Goal: Information Seeking & Learning: Learn about a topic

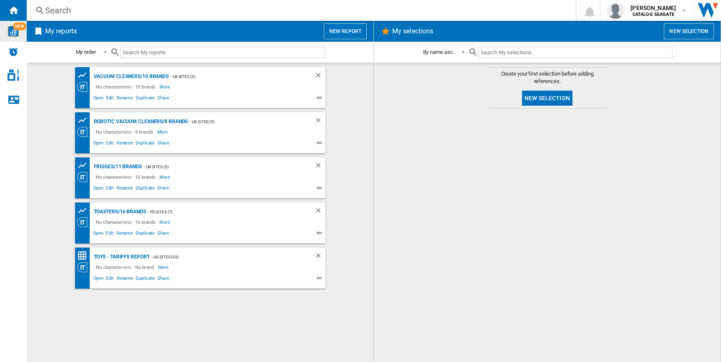
click at [9, 29] on img "WiseCard" at bounding box center [13, 31] width 11 height 11
click at [351, 30] on button "New report" at bounding box center [345, 31] width 43 height 16
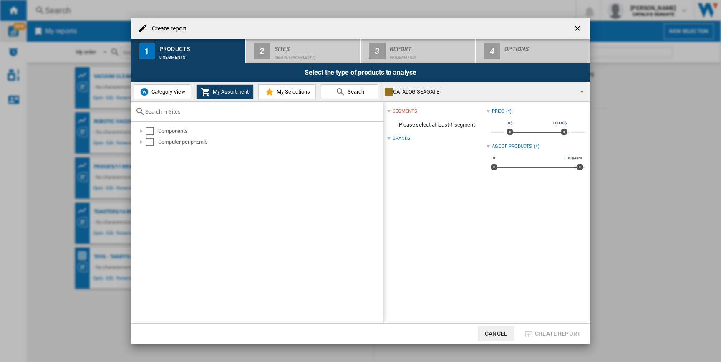
click at [151, 91] on span "Category View" at bounding box center [167, 92] width 36 height 6
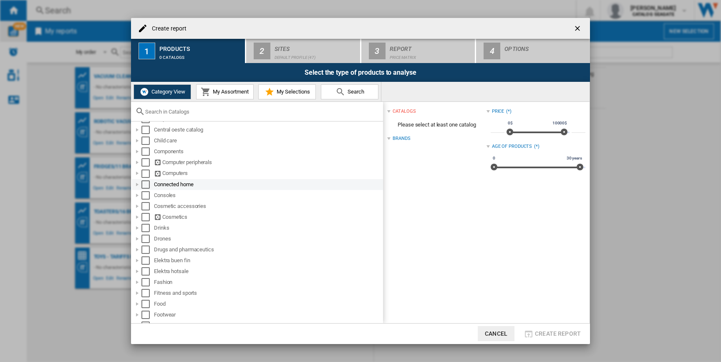
scroll to position [124, 0]
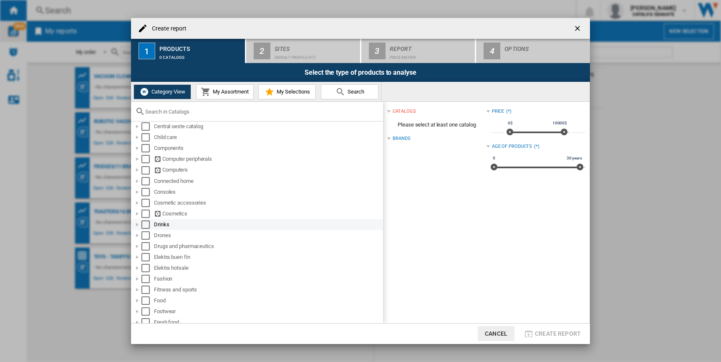
click at [137, 225] on div at bounding box center [137, 224] width 8 height 8
click at [139, 246] on div at bounding box center [137, 246] width 8 height 8
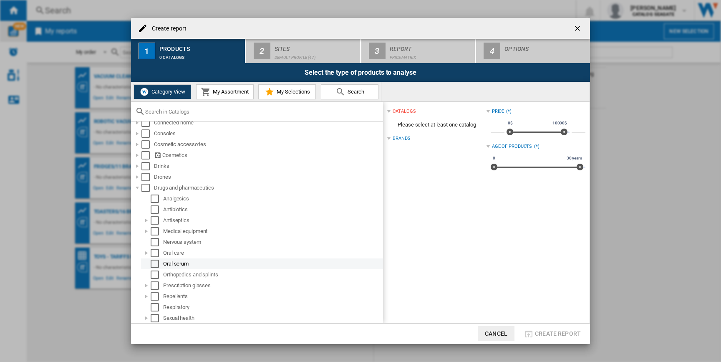
scroll to position [168, 0]
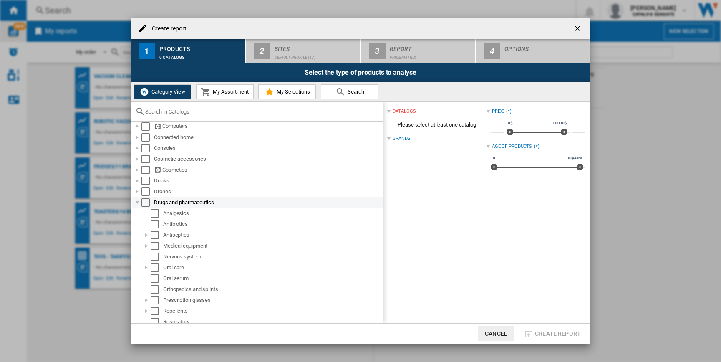
click at [137, 203] on div at bounding box center [137, 202] width 8 height 8
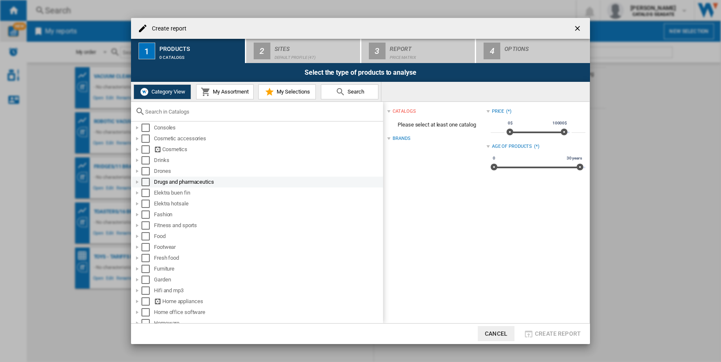
scroll to position [189, 0]
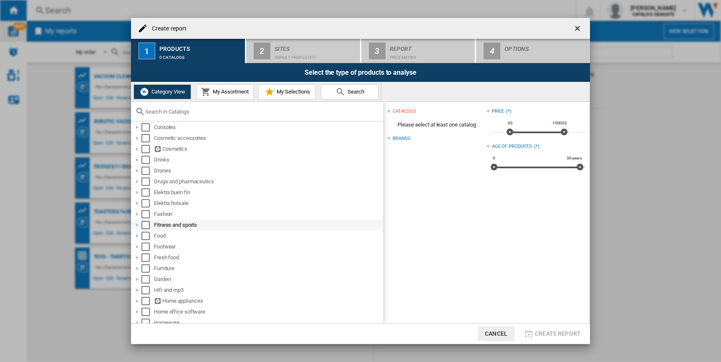
click at [139, 227] on div at bounding box center [137, 225] width 8 height 8
click at [137, 225] on div at bounding box center [137, 225] width 8 height 8
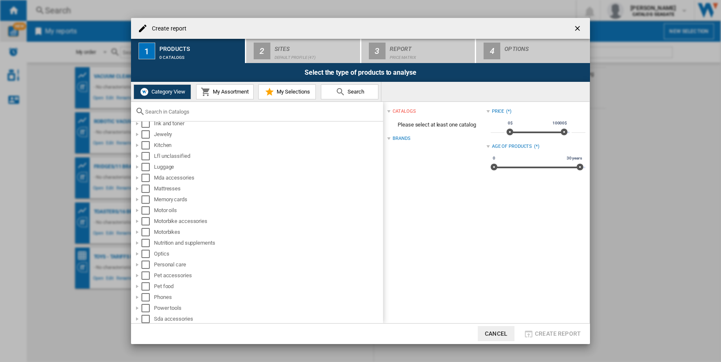
scroll to position [424, 0]
click at [138, 240] on div at bounding box center [137, 239] width 8 height 8
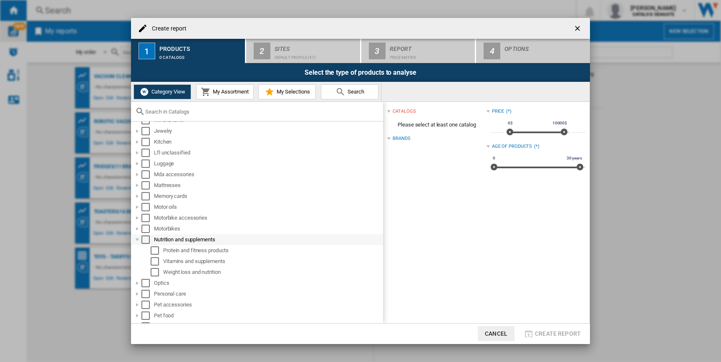
click at [144, 241] on div "Select" at bounding box center [146, 239] width 8 height 8
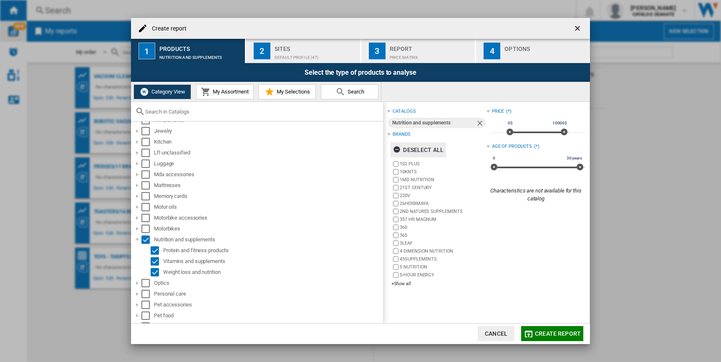
click at [420, 152] on div "Deselect all" at bounding box center [418, 149] width 51 height 15
click at [398, 283] on div "+Show all" at bounding box center [439, 284] width 95 height 6
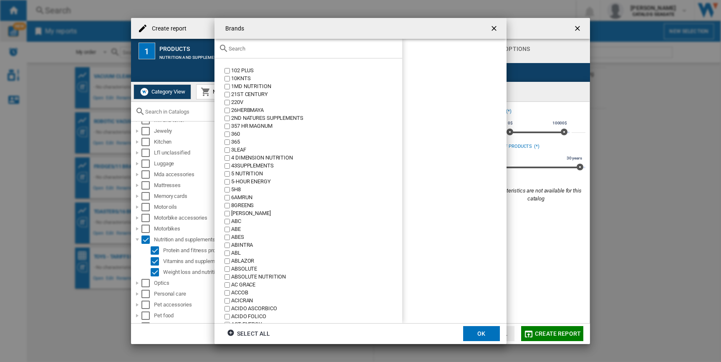
click at [264, 48] on input "text" at bounding box center [313, 49] width 169 height 6
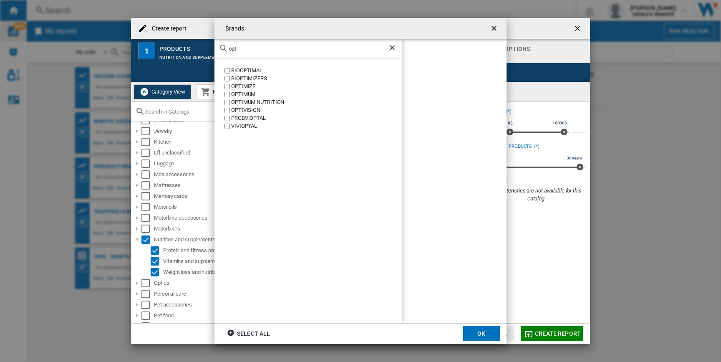
type input "opt"
click at [481, 335] on button "OK" at bounding box center [481, 333] width 37 height 15
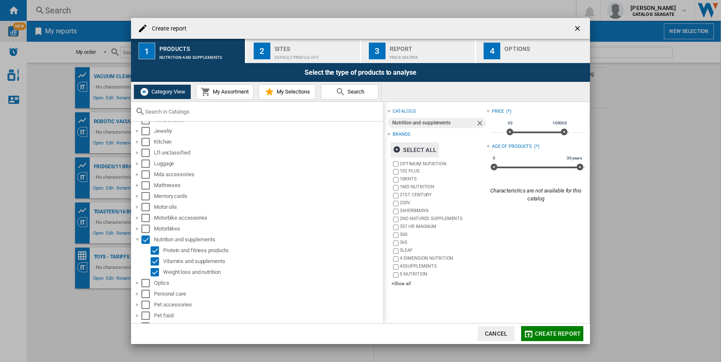
click at [289, 46] on div "Sites" at bounding box center [316, 46] width 82 height 9
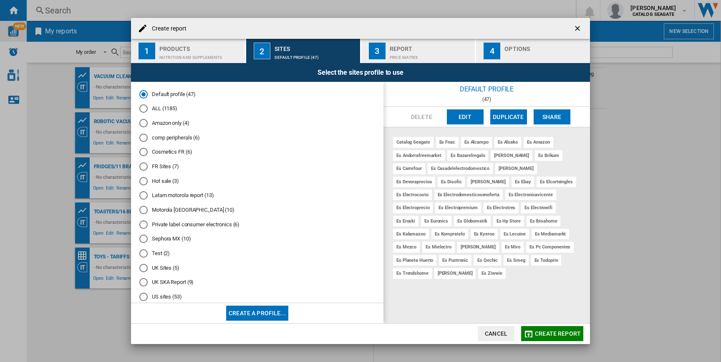
scroll to position [15, 0]
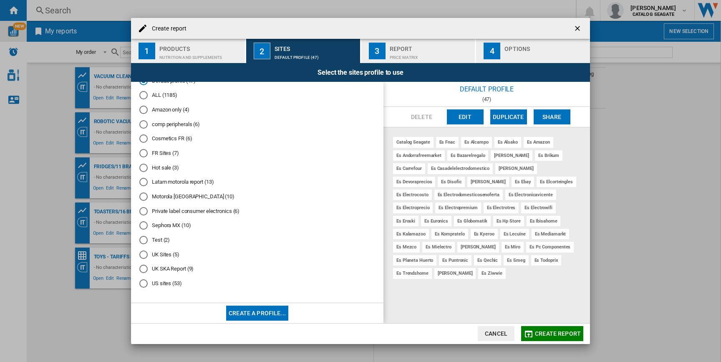
click at [145, 283] on div "US sites (53)" at bounding box center [143, 283] width 8 height 8
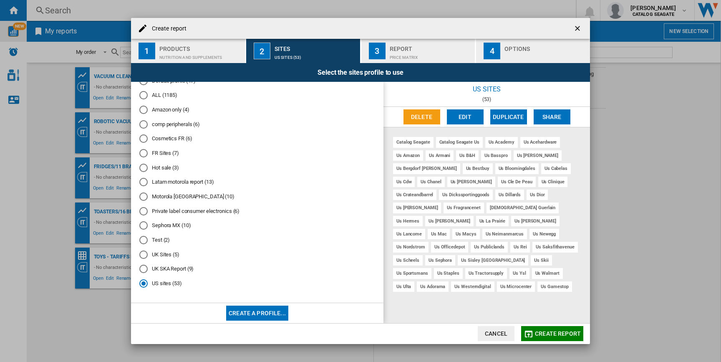
click at [471, 119] on button "Edit" at bounding box center [465, 116] width 37 height 15
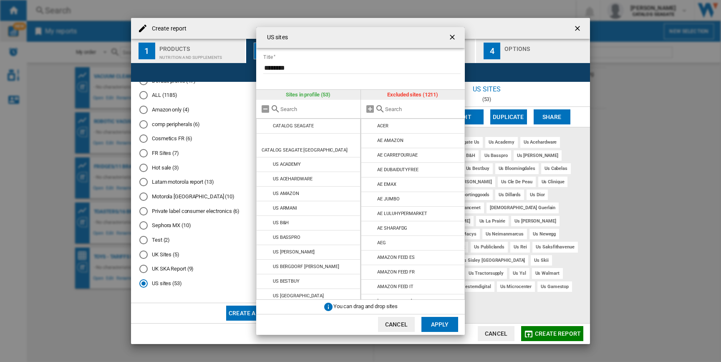
click at [389, 109] on input "text" at bounding box center [423, 109] width 76 height 6
click at [303, 104] on div at bounding box center [308, 109] width 104 height 19
click at [292, 113] on div at bounding box center [308, 109] width 104 height 19
click at [296, 111] on input "text" at bounding box center [319, 109] width 76 height 6
type input "US"
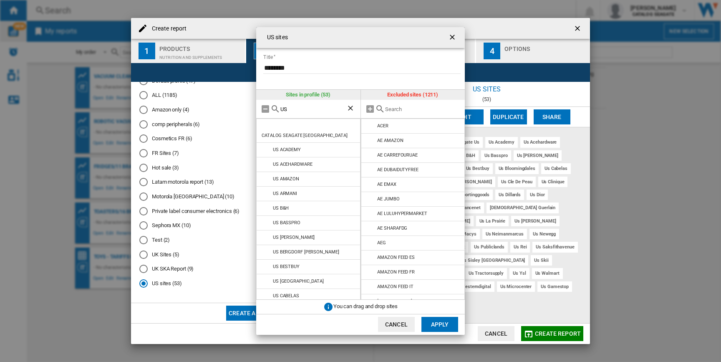
click at [291, 112] on div "US" at bounding box center [308, 109] width 104 height 19
click at [292, 106] on input "US" at bounding box center [314, 109] width 66 height 6
click at [391, 107] on input "text" at bounding box center [423, 109] width 76 height 6
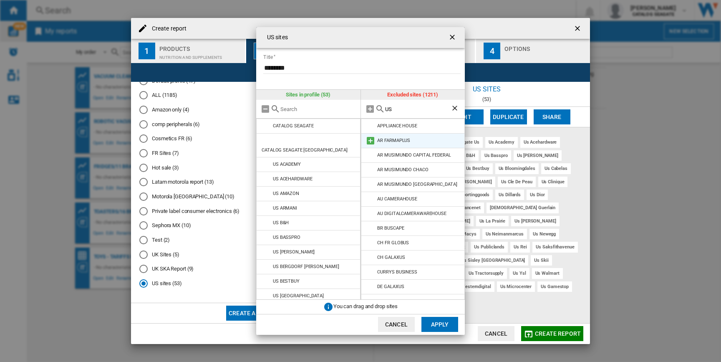
scroll to position [291, 0]
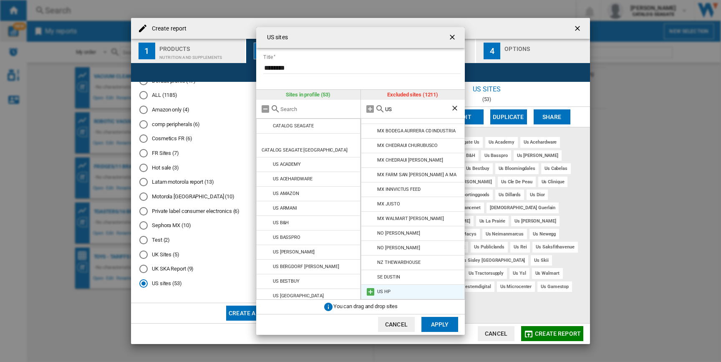
type input "US"
click at [369, 295] on md-icon at bounding box center [371, 292] width 10 height 10
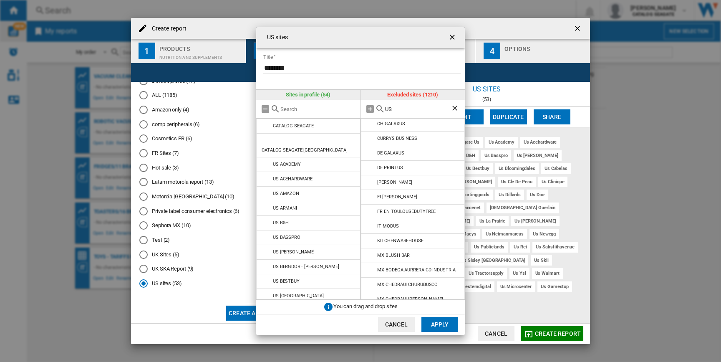
scroll to position [0, 0]
click at [434, 327] on button "Apply" at bounding box center [440, 324] width 37 height 15
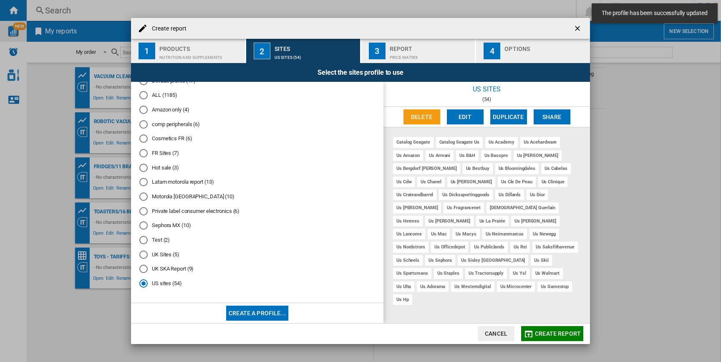
click at [402, 56] on div "Price Matrix" at bounding box center [431, 55] width 82 height 9
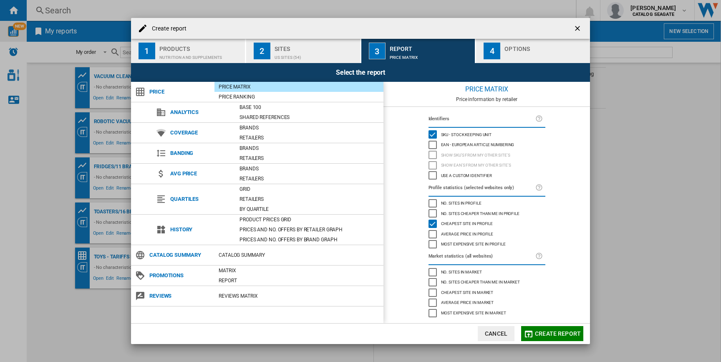
click at [551, 335] on span "Create report" at bounding box center [558, 333] width 46 height 7
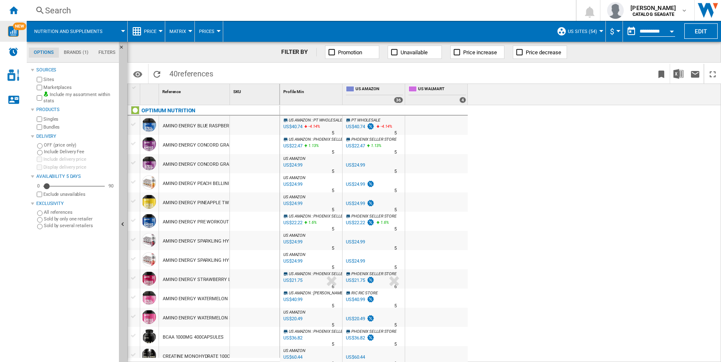
click at [230, 97] on div "Reference 1" at bounding box center [194, 94] width 71 height 21
drag, startPoint x: 228, startPoint y: 98, endPoint x: 369, endPoint y: 119, distance: 142.6
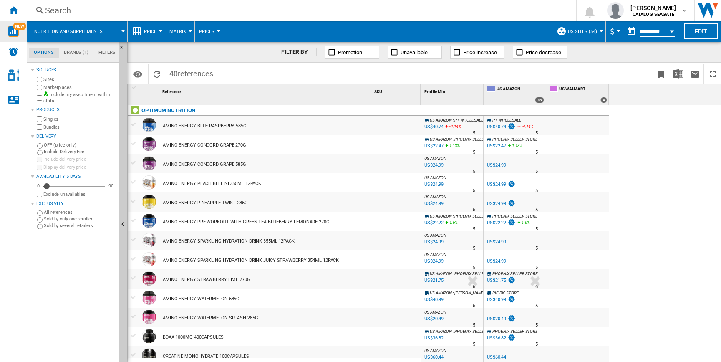
click at [177, 31] on span "Matrix" at bounding box center [177, 31] width 17 height 5
click at [178, 78] on button "Ranking" at bounding box center [185, 72] width 40 height 20
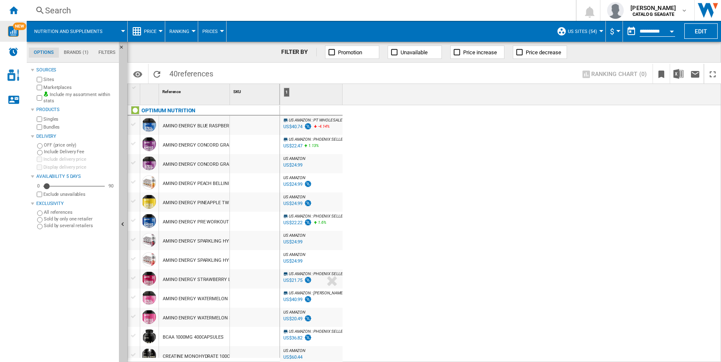
click at [182, 30] on span "Ranking" at bounding box center [179, 31] width 20 height 5
click at [157, 29] on md-backdrop at bounding box center [360, 181] width 721 height 362
click at [150, 36] on button "Price" at bounding box center [152, 31] width 17 height 21
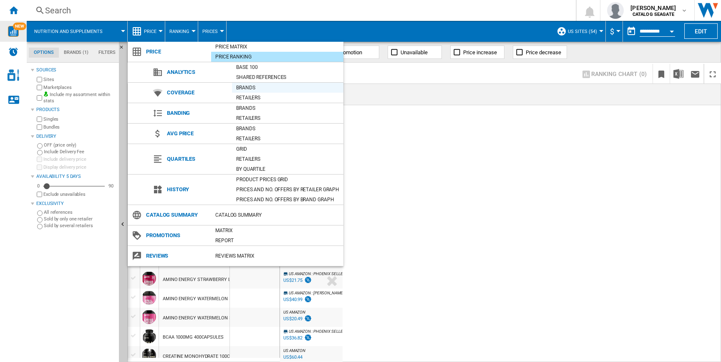
click at [250, 89] on div "Brands" at bounding box center [287, 87] width 111 height 8
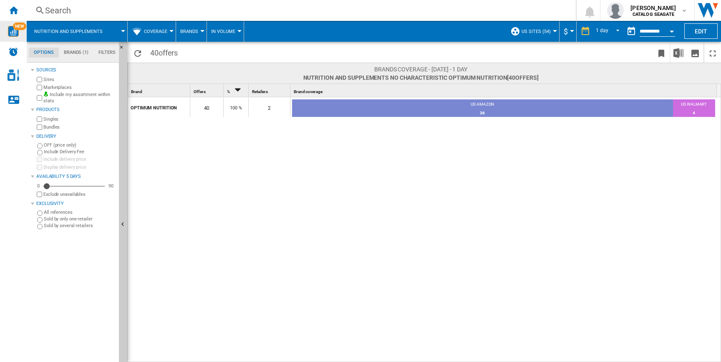
click at [224, 35] on button "In volume" at bounding box center [225, 31] width 28 height 21
click at [223, 72] on span "In percentage" at bounding box center [233, 72] width 38 height 8
click at [167, 36] on button "Coverage" at bounding box center [158, 31] width 28 height 21
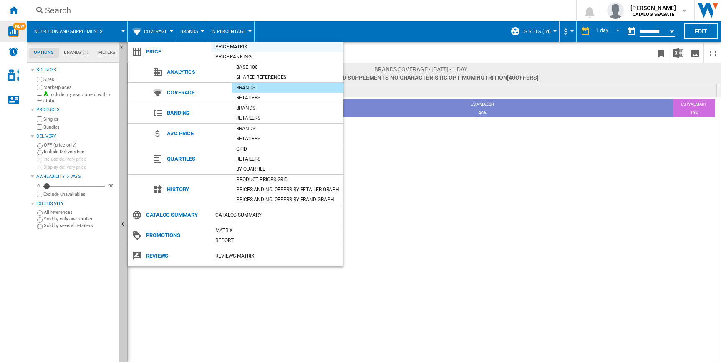
click at [238, 48] on div "Price Matrix" at bounding box center [277, 47] width 132 height 8
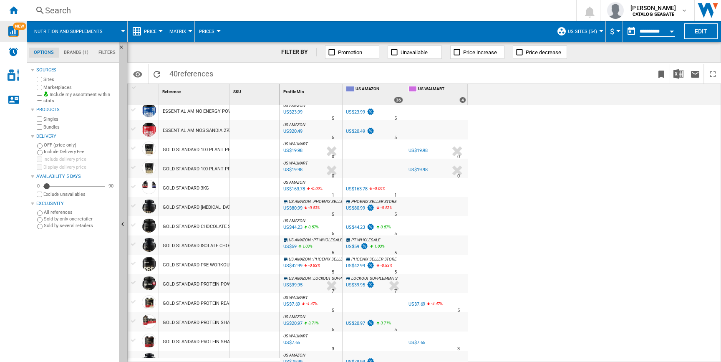
scroll to position [248, 0]
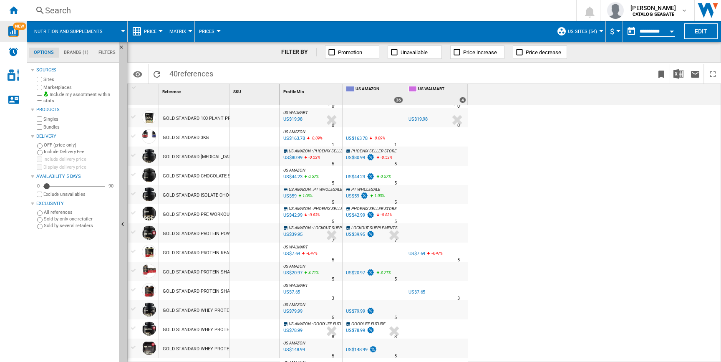
click at [153, 37] on button "Price" at bounding box center [152, 31] width 17 height 21
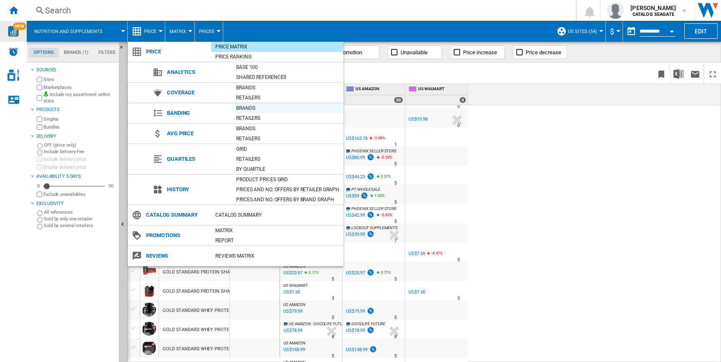
click at [250, 110] on div "Brands" at bounding box center [287, 108] width 111 height 8
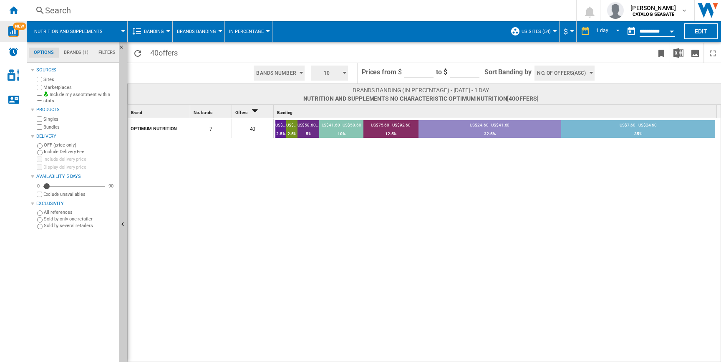
click at [341, 70] on button "10" at bounding box center [329, 73] width 37 height 15
click at [293, 74] on md-backdrop at bounding box center [360, 181] width 721 height 362
click at [286, 69] on span "Bands Number" at bounding box center [276, 73] width 40 height 15
click at [278, 96] on span "Bands Amount" at bounding box center [277, 97] width 34 height 6
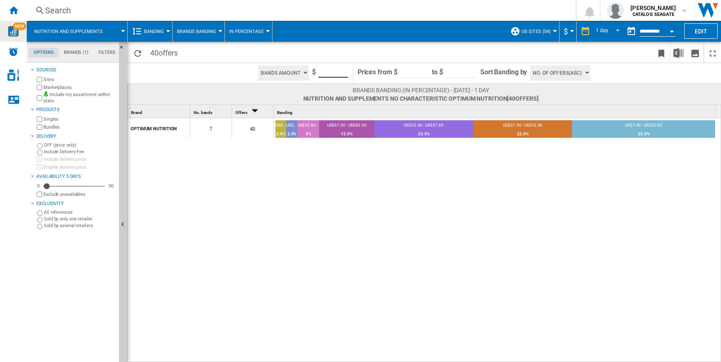
click at [332, 73] on input "**" at bounding box center [334, 71] width 30 height 13
click at [258, 111] on icon "Sort Descending" at bounding box center [255, 111] width 14 height 12
click at [249, 112] on div "Offers 1" at bounding box center [254, 111] width 40 height 13
click at [571, 68] on span "No. of offers(Asc)" at bounding box center [557, 73] width 49 height 15
click at [560, 104] on button "Price(Asc)" at bounding box center [555, 105] width 51 height 8
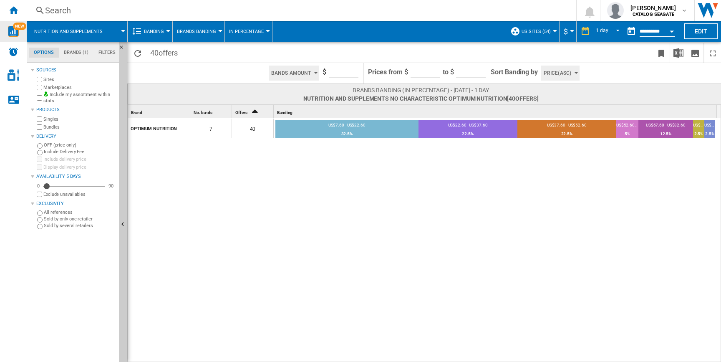
click at [338, 73] on input "**" at bounding box center [344, 71] width 30 height 13
click at [657, 35] on input "**********" at bounding box center [657, 33] width 35 height 8
click at [605, 33] on span "1 day" at bounding box center [602, 31] width 13 height 7
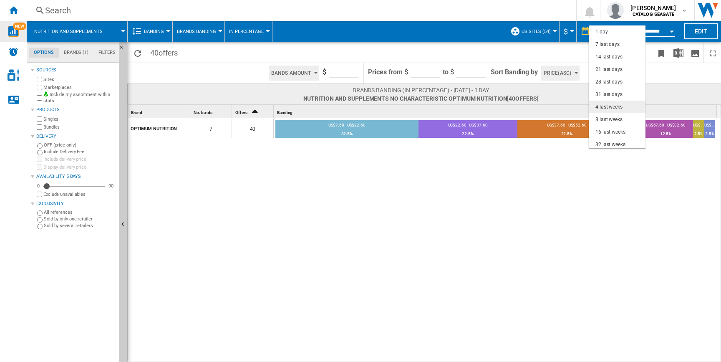
click at [608, 110] on div "4 last weeks" at bounding box center [609, 107] width 27 height 7
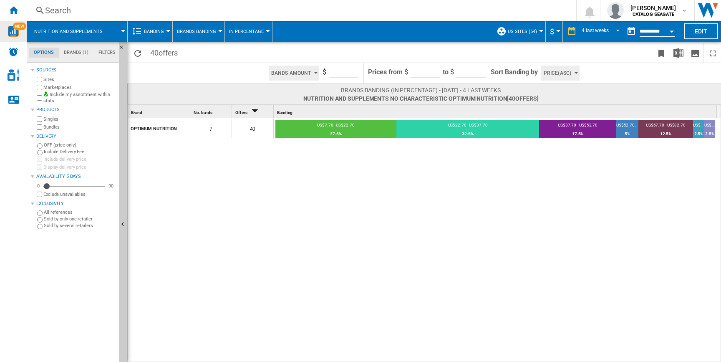
click at [71, 30] on span "Nutrition and supplements" at bounding box center [68, 31] width 68 height 5
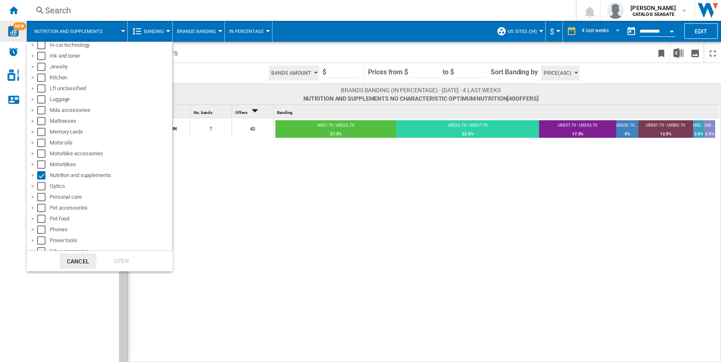
scroll to position [445, 0]
click at [33, 177] on div at bounding box center [33, 177] width 8 height 8
click at [51, 197] on div "Select" at bounding box center [50, 199] width 8 height 8
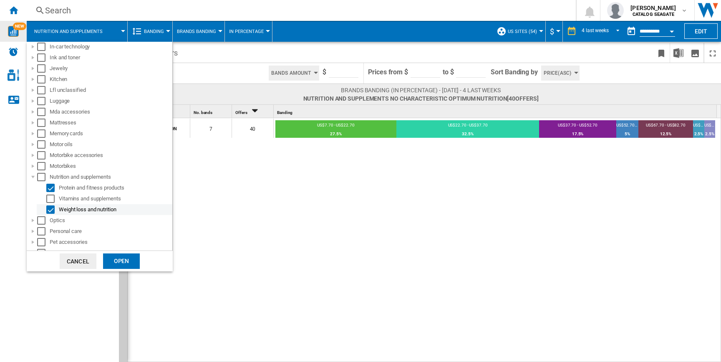
click at [50, 207] on div "Select" at bounding box center [50, 209] width 8 height 8
click at [129, 263] on div "Open" at bounding box center [121, 260] width 37 height 15
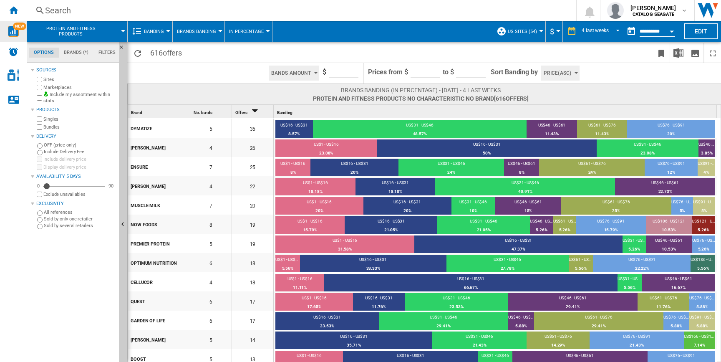
click at [73, 53] on md-tab-item "Brands (*)" at bounding box center [76, 53] width 35 height 10
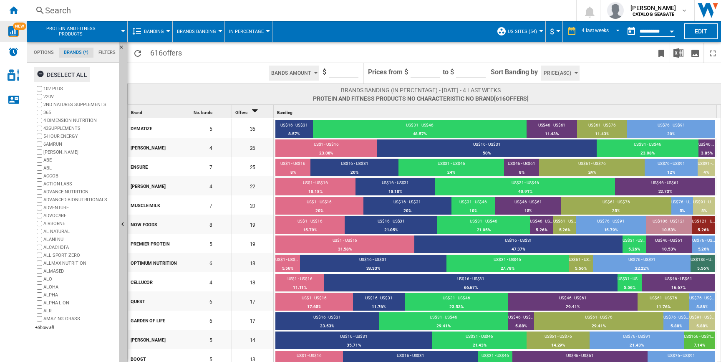
click at [60, 73] on div "Deselect all" at bounding box center [62, 74] width 51 height 15
click at [44, 326] on div "+Show all" at bounding box center [75, 327] width 81 height 6
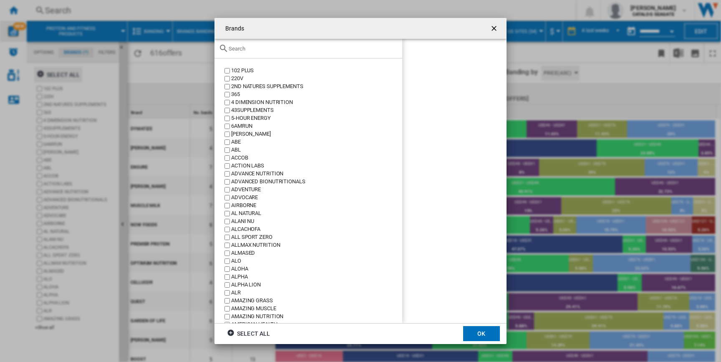
click at [253, 48] on input "Brands 102 ..." at bounding box center [313, 49] width 169 height 6
type input "p"
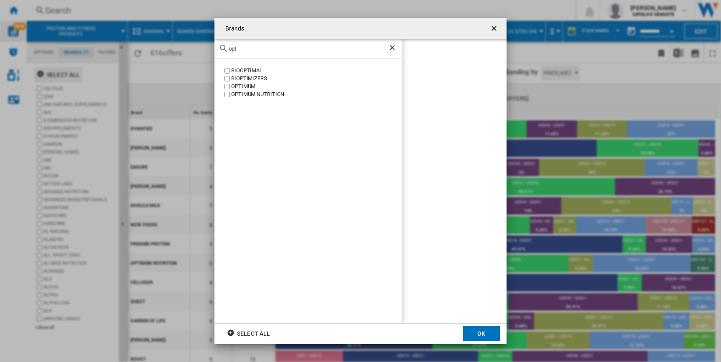
type input "opt"
click at [243, 98] on div "OPTIMUM NUTRITION" at bounding box center [316, 95] width 171 height 8
click at [491, 327] on button "OK" at bounding box center [481, 333] width 37 height 15
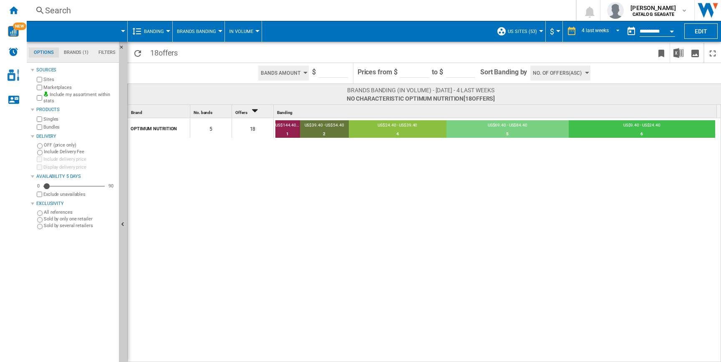
click at [143, 35] on div "Banding" at bounding box center [150, 31] width 36 height 21
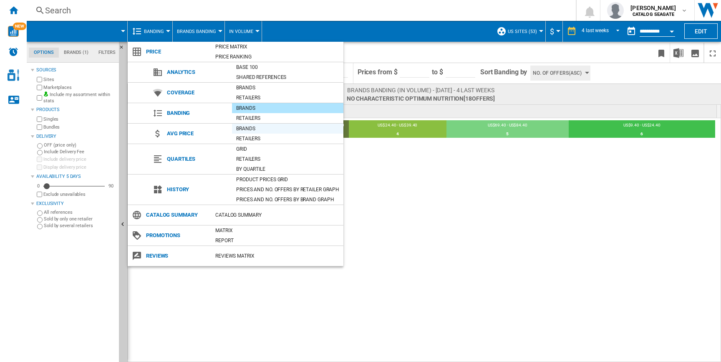
click at [240, 129] on div "Brands" at bounding box center [287, 128] width 111 height 8
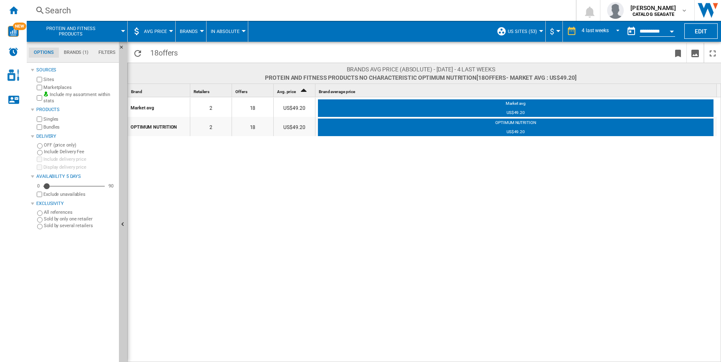
click at [71, 57] on md-tab-item "Brands (1)" at bounding box center [76, 53] width 35 height 10
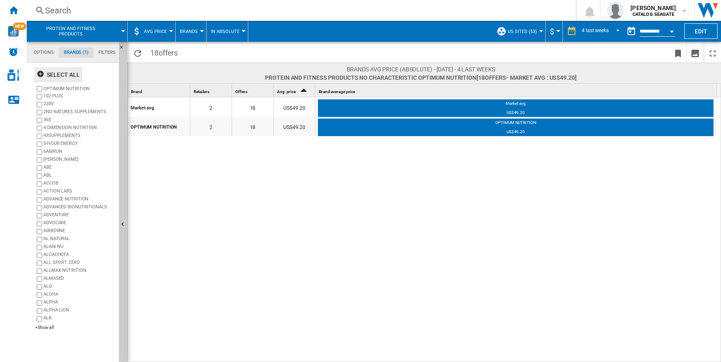
click at [39, 74] on ng-md-icon "button" at bounding box center [42, 75] width 10 height 10
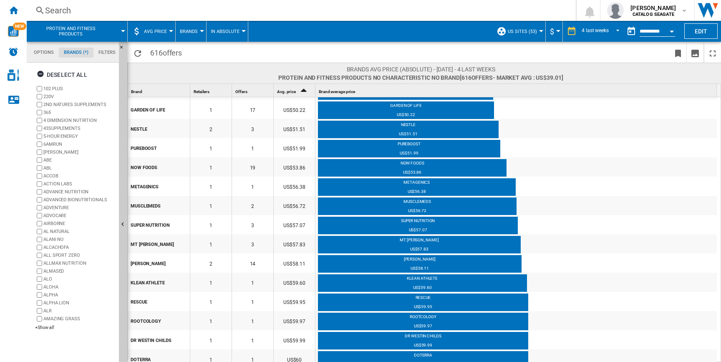
scroll to position [3249, 0]
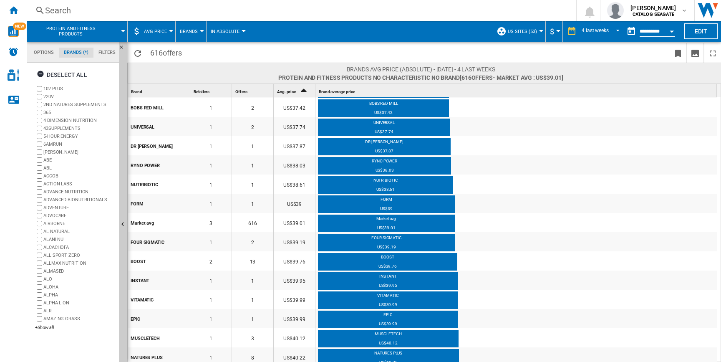
click at [143, 95] on div "Brand 1" at bounding box center [159, 90] width 61 height 13
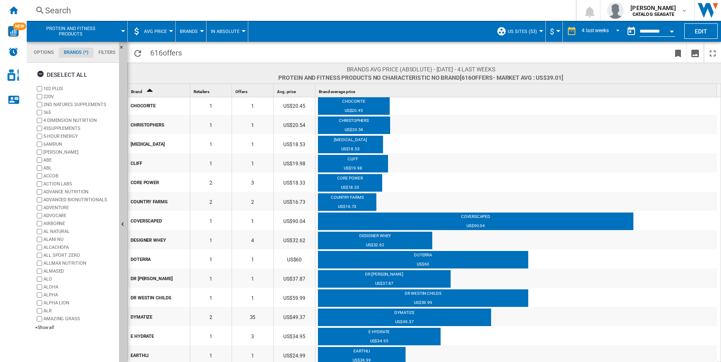
scroll to position [608, 0]
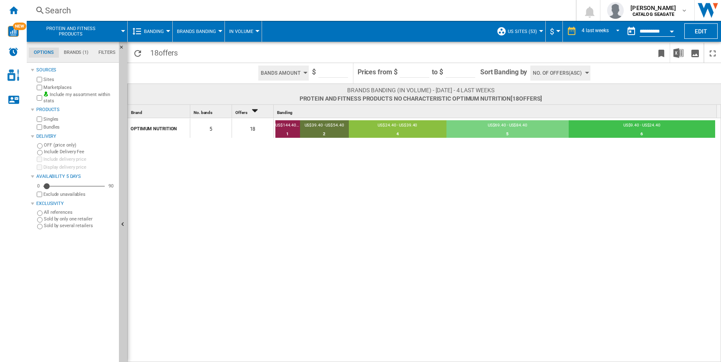
click at [569, 73] on span "No. of offers(Asc)" at bounding box center [557, 73] width 49 height 15
click at [555, 101] on button "Price(Asc)" at bounding box center [555, 105] width 51 height 8
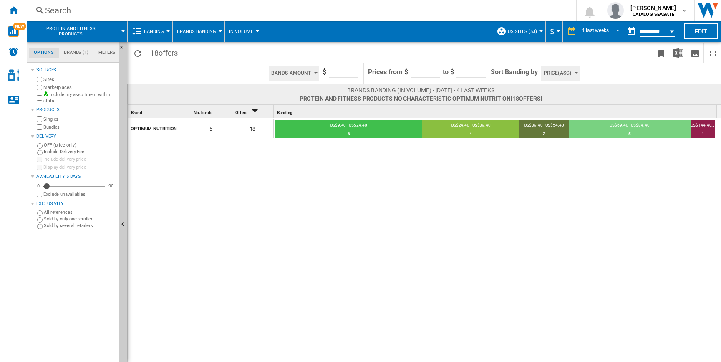
click at [352, 73] on input "**" at bounding box center [344, 71] width 30 height 13
type input "**"
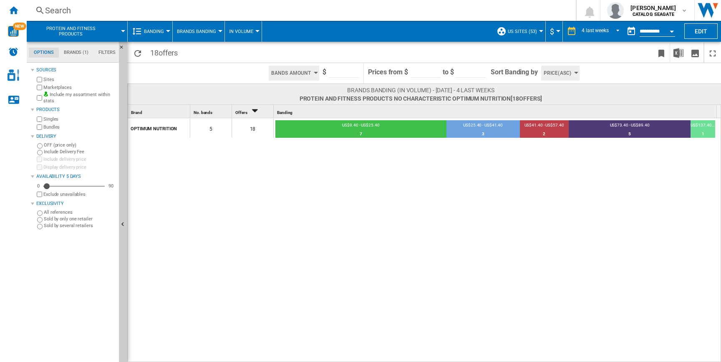
click at [569, 75] on button "Price(Asc)" at bounding box center [560, 73] width 38 height 15
click at [239, 29] on md-backdrop at bounding box center [360, 181] width 721 height 362
click at [210, 32] on span "Brands Banding" at bounding box center [196, 31] width 39 height 5
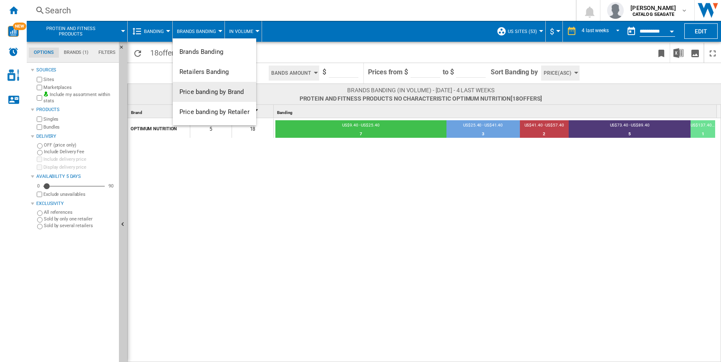
click at [232, 93] on span "Price banding by Brand" at bounding box center [212, 92] width 64 height 8
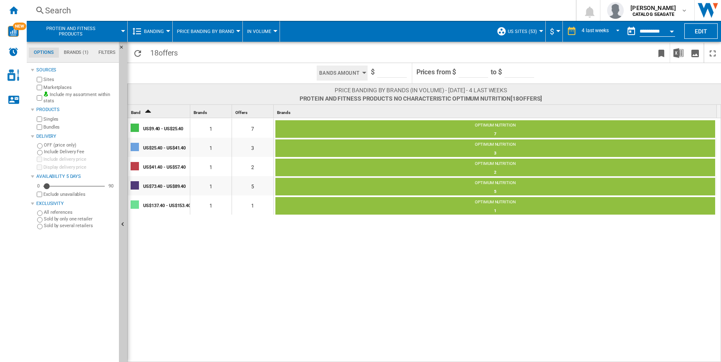
click at [215, 33] on span "Price banding by Brand" at bounding box center [205, 31] width 57 height 5
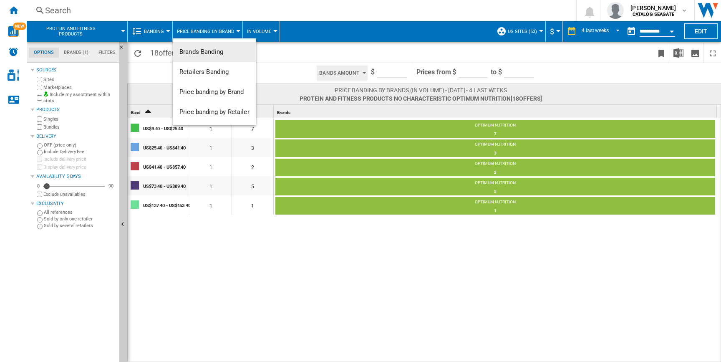
click at [211, 53] on span "Brands Banding" at bounding box center [202, 52] width 44 height 8
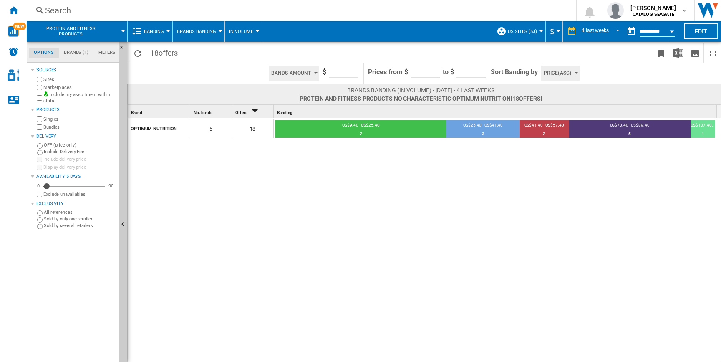
click at [555, 76] on span "Price(Asc)" at bounding box center [558, 73] width 28 height 15
click at [472, 190] on md-backdrop at bounding box center [360, 181] width 721 height 362
click at [233, 37] on button "In volume" at bounding box center [243, 31] width 28 height 21
click at [240, 70] on span "In percentage" at bounding box center [250, 72] width 38 height 8
click at [296, 217] on div "OPTIMUM NUTRITION 5 18 US$9.40 - US$25.40 7 38.89% US$25.40 - US$41.40 3 16.67%…" at bounding box center [425, 240] width 594 height 245
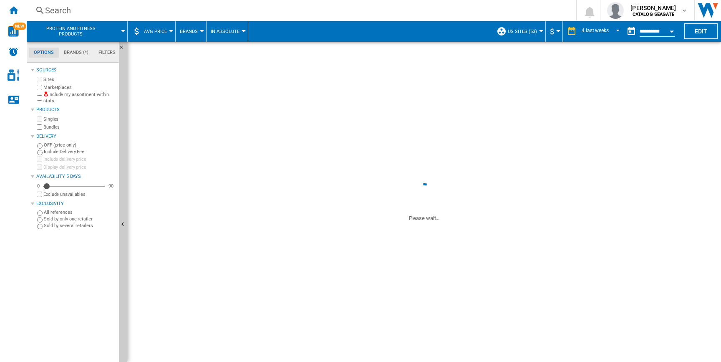
click at [592, 36] on md-select-value "4 last weeks" at bounding box center [602, 31] width 42 height 13
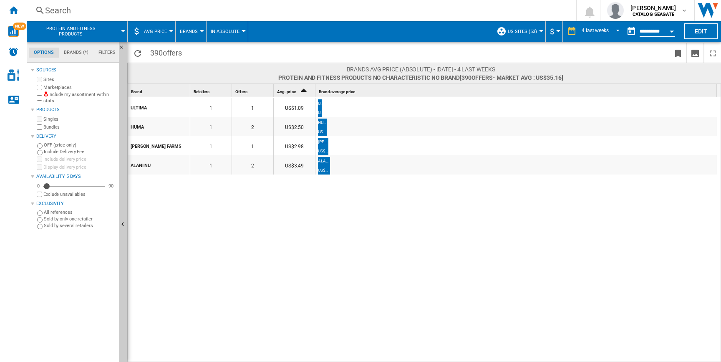
click at [597, 30] on md-backdrop at bounding box center [360, 181] width 721 height 362
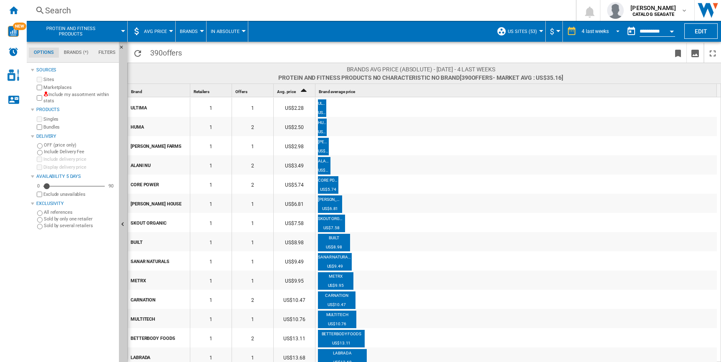
click at [604, 31] on div "4 last weeks" at bounding box center [595, 31] width 27 height 6
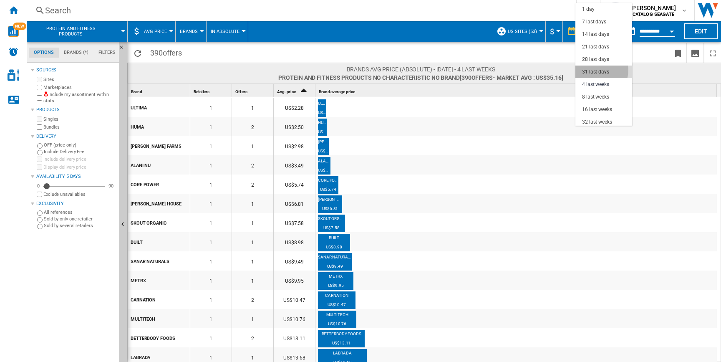
click at [594, 70] on div "31 last days" at bounding box center [595, 71] width 27 height 7
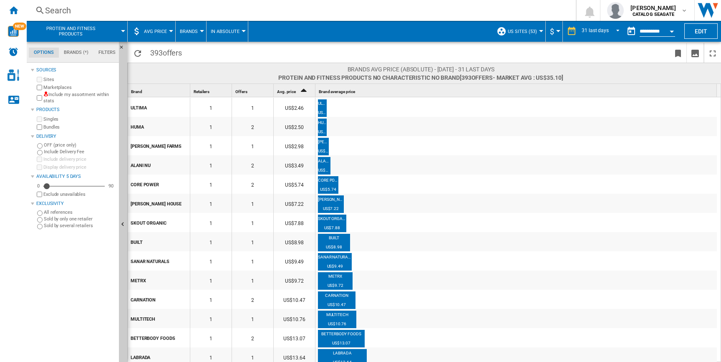
click at [66, 60] on md-tabs-canvas "Options Brands (*) Filters Options Brands (*) Filters" at bounding box center [77, 52] width 100 height 21
click at [72, 53] on md-tab-item "Brands (*)" at bounding box center [76, 53] width 35 height 10
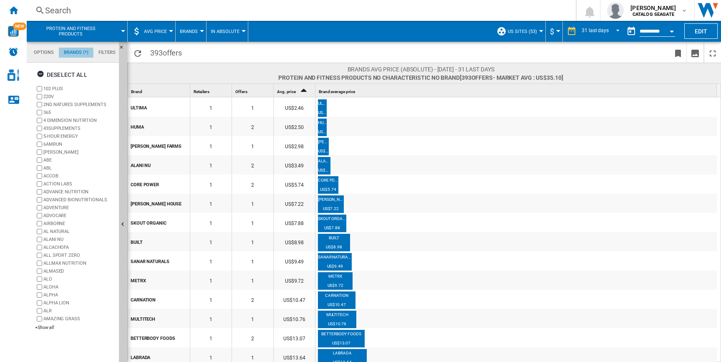
scroll to position [32, 0]
click at [69, 74] on div "Deselect all" at bounding box center [62, 74] width 51 height 15
click at [49, 327] on div "+Show all" at bounding box center [75, 327] width 81 height 6
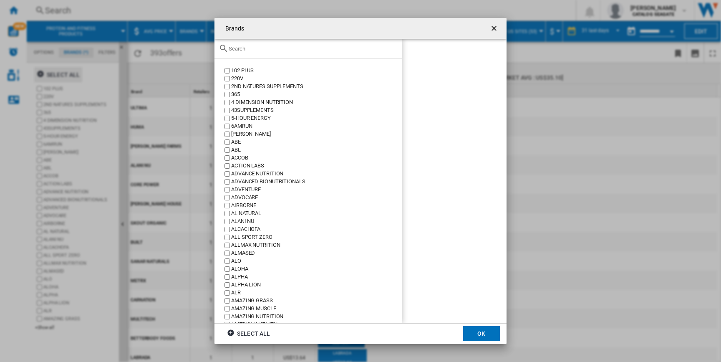
click at [296, 46] on input "text" at bounding box center [313, 49] width 169 height 6
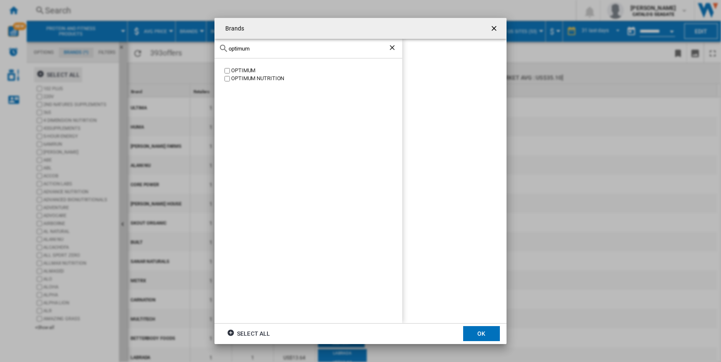
type input "optimum"
click at [269, 81] on div "OPTIMUM NUTRITION" at bounding box center [316, 79] width 171 height 8
click at [485, 334] on button "OK" at bounding box center [481, 333] width 37 height 15
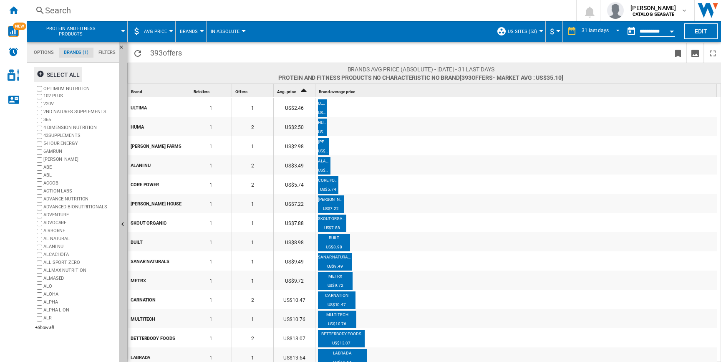
click at [146, 37] on button "AVG Price" at bounding box center [157, 31] width 27 height 21
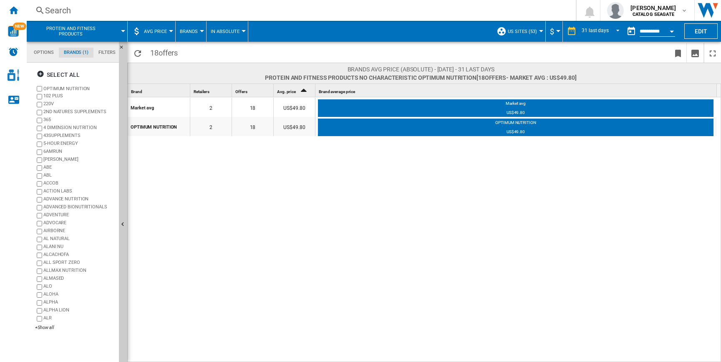
click at [161, 28] on button "AVG Price" at bounding box center [157, 31] width 27 height 21
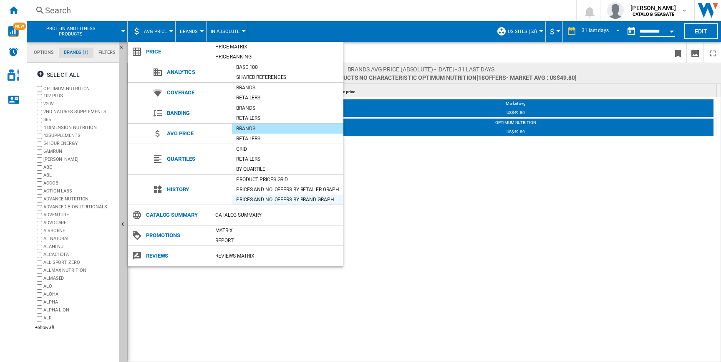
click at [286, 199] on div "Prices and No. offers by brand graph" at bounding box center [287, 199] width 111 height 8
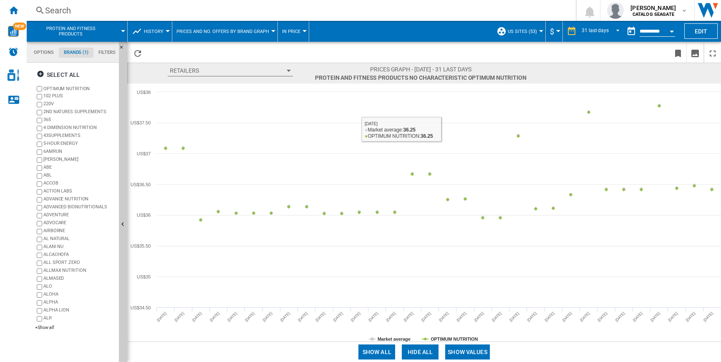
click at [464, 349] on button "Show values" at bounding box center [467, 351] width 45 height 15
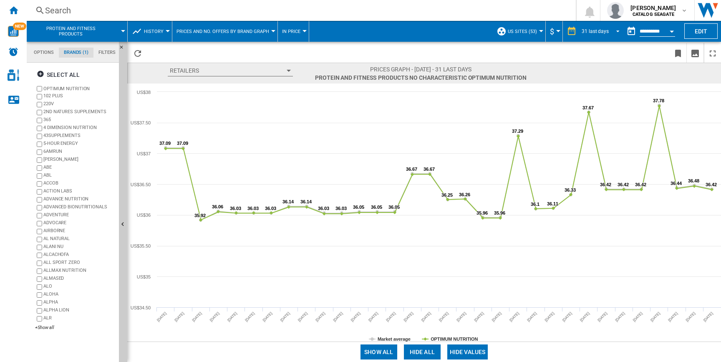
click at [599, 35] on md-select-value "31 last days" at bounding box center [602, 31] width 42 height 13
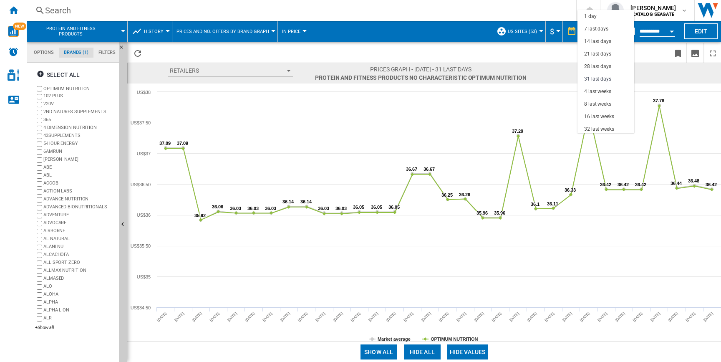
scroll to position [47, 0]
click at [419, 135] on md-backdrop at bounding box center [360, 181] width 721 height 362
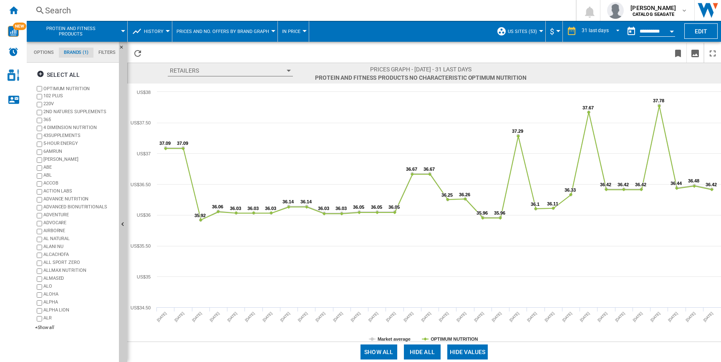
click at [265, 32] on span "Prices and No. offers by brand graph" at bounding box center [223, 31] width 93 height 5
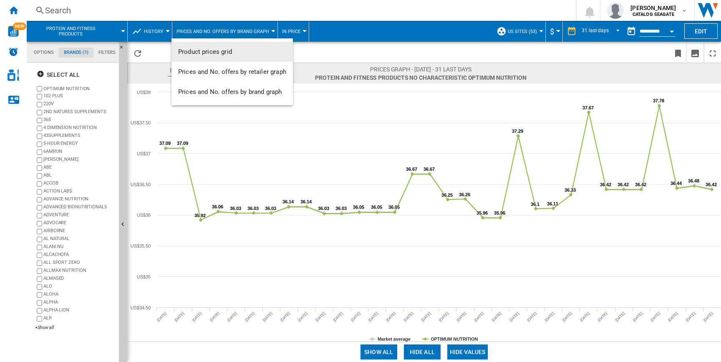
click at [293, 27] on md-backdrop at bounding box center [360, 181] width 721 height 362
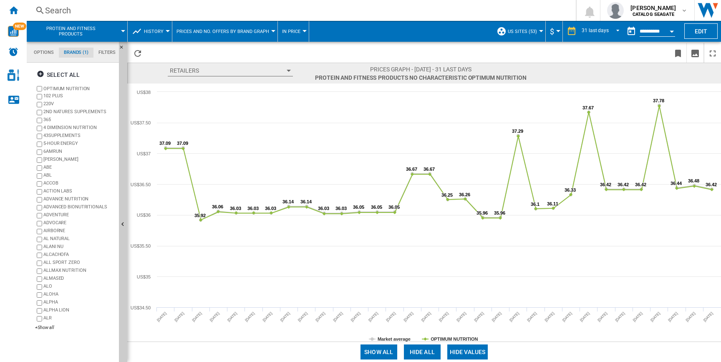
click at [293, 32] on span "In price" at bounding box center [291, 31] width 18 height 5
click at [294, 71] on span "In No. offers" at bounding box center [301, 72] width 36 height 8
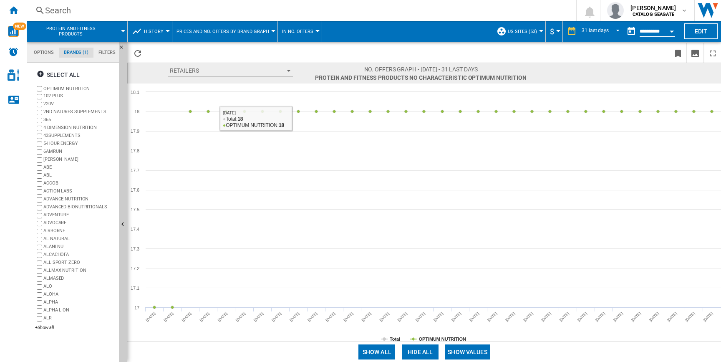
click at [261, 35] on button "Prices and No. offers by brand graph" at bounding box center [225, 31] width 97 height 21
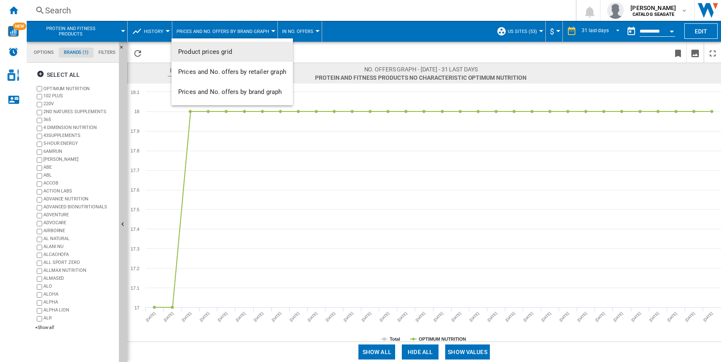
click at [289, 29] on md-backdrop at bounding box center [360, 181] width 721 height 362
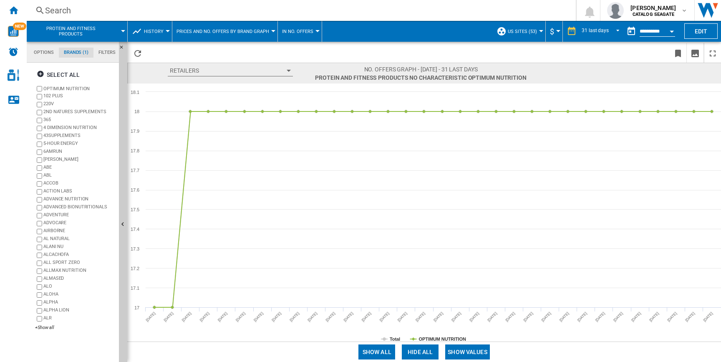
click at [299, 30] on span "In No. offers" at bounding box center [297, 31] width 31 height 5
click at [296, 72] on span "In No. offers" at bounding box center [301, 72] width 36 height 8
click at [301, 34] on button "In No. offers" at bounding box center [299, 31] width 35 height 21
click at [301, 56] on button "In price" at bounding box center [300, 52] width 49 height 20
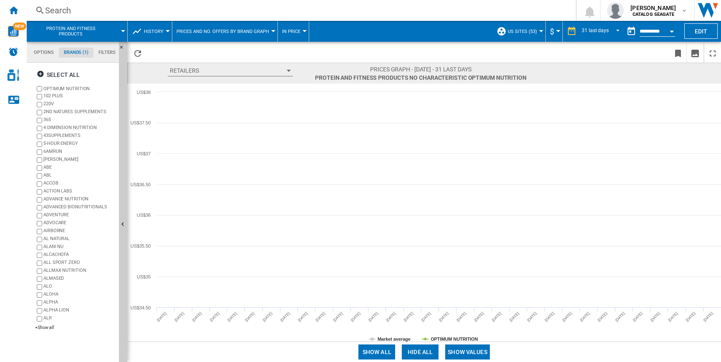
click at [301, 56] on span at bounding box center [277, 53] width 262 height 20
click at [273, 73] on button "Retailers" at bounding box center [230, 70] width 125 height 11
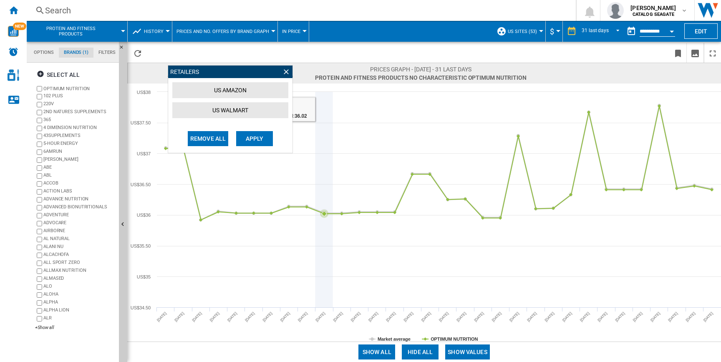
click at [324, 125] on icon at bounding box center [324, 199] width 0 height 215
click at [266, 93] on button "US AMAZON" at bounding box center [230, 90] width 116 height 16
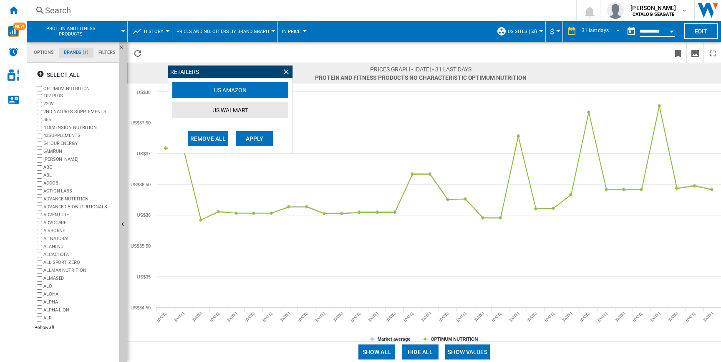
click at [256, 141] on button "Apply" at bounding box center [254, 138] width 37 height 15
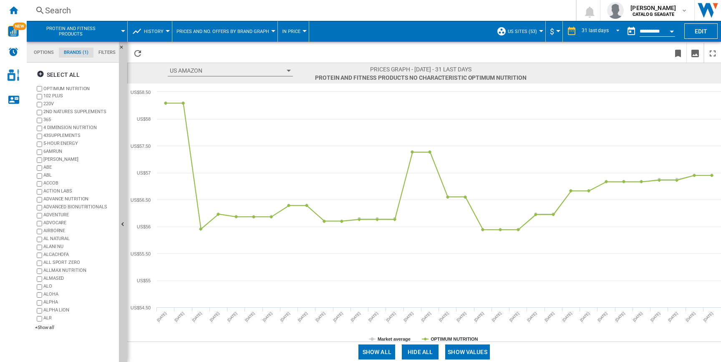
click at [297, 35] on button "In price" at bounding box center [293, 31] width 23 height 21
click at [295, 73] on span "In No. offers" at bounding box center [301, 72] width 36 height 8
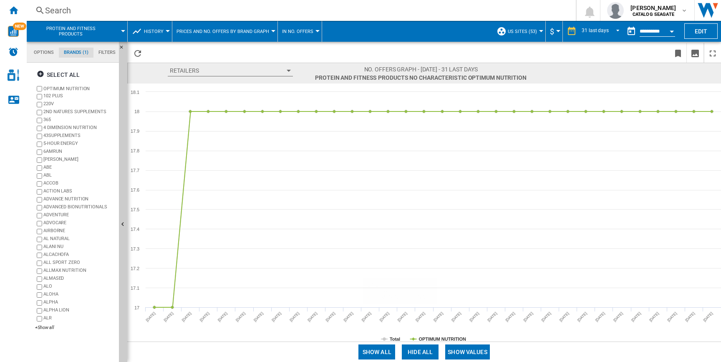
click at [472, 356] on button "Show values" at bounding box center [467, 351] width 45 height 15
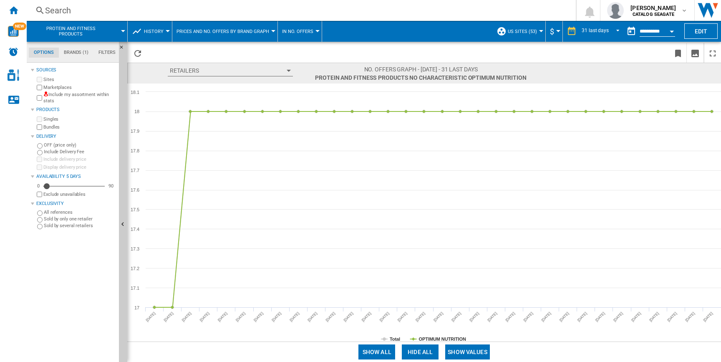
click at [301, 29] on span "In No. offers" at bounding box center [297, 31] width 31 height 5
click at [301, 53] on span "In price" at bounding box center [293, 52] width 21 height 8
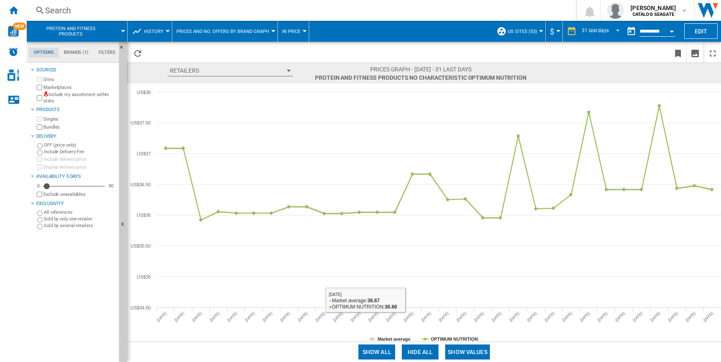
click at [474, 347] on button "Show values" at bounding box center [467, 351] width 45 height 15
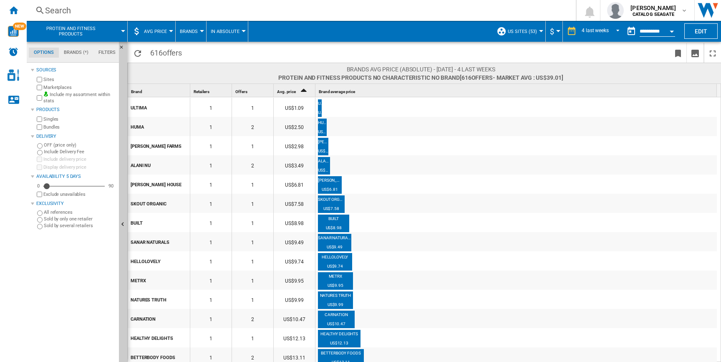
click at [79, 55] on md-tab-item "Brands (*)" at bounding box center [76, 53] width 35 height 10
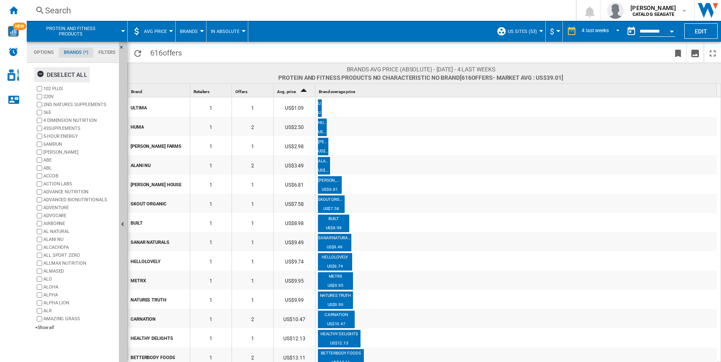
click at [49, 77] on div "Deselect all" at bounding box center [62, 74] width 51 height 15
click at [48, 331] on div "+Show all" at bounding box center [75, 327] width 81 height 6
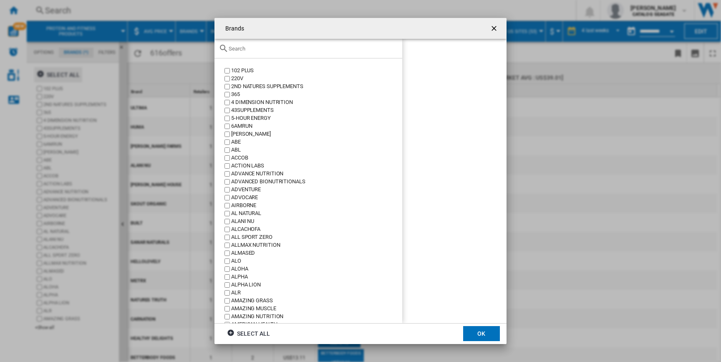
click at [285, 48] on input "text" at bounding box center [313, 49] width 169 height 6
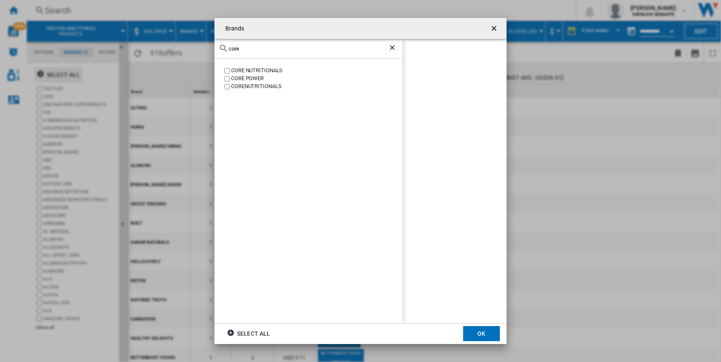
click at [262, 79] on div "CORE POWER" at bounding box center [316, 79] width 171 height 8
click at [254, 49] on input "core" at bounding box center [308, 49] width 159 height 6
click at [236, 67] on div "ENSURE" at bounding box center [316, 71] width 171 height 8
click at [243, 44] on div "ensure" at bounding box center [309, 49] width 188 height 20
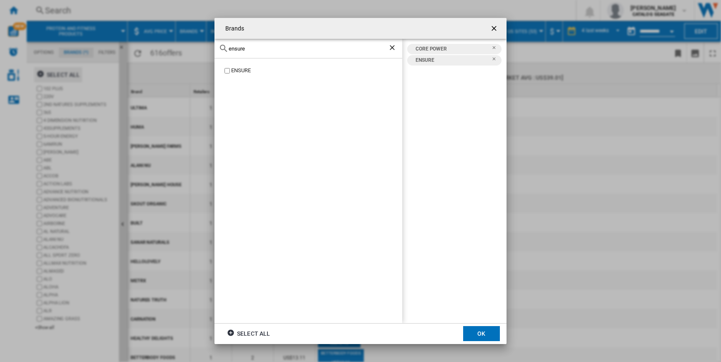
click at [243, 44] on div "ensure" at bounding box center [309, 49] width 188 height 20
click at [241, 49] on input "ensure" at bounding box center [308, 49] width 159 height 6
click at [234, 69] on div "ISOPURE" at bounding box center [316, 71] width 171 height 8
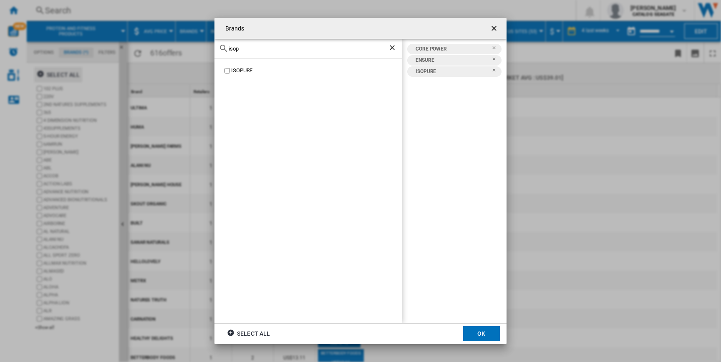
click at [282, 46] on input "isop" at bounding box center [308, 49] width 159 height 6
click at [242, 65] on div "MUSCLETECH" at bounding box center [309, 190] width 188 height 264
click at [242, 71] on div "MUSCLETECH" at bounding box center [316, 71] width 171 height 8
click at [245, 51] on input "musclet" at bounding box center [308, 49] width 159 height 6
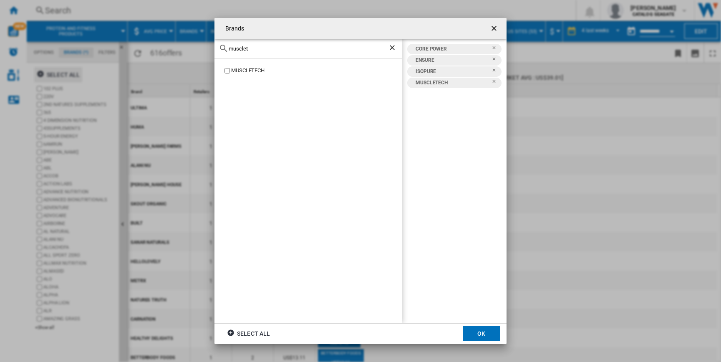
click at [245, 51] on input "musclet" at bounding box center [308, 49] width 159 height 6
type input "opti"
click at [236, 93] on div "OPTIMUM NUTRITION" at bounding box center [316, 95] width 171 height 8
click at [476, 335] on button "OK" at bounding box center [481, 333] width 37 height 15
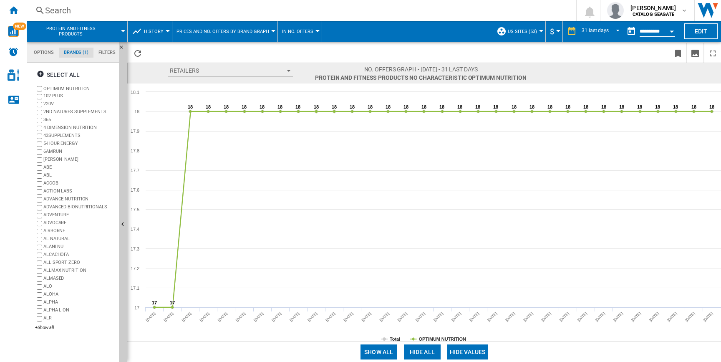
click at [307, 36] on button "In No. offers" at bounding box center [299, 31] width 35 height 21
click at [297, 56] on button "In price" at bounding box center [300, 52] width 49 height 20
